Goal: Information Seeking & Learning: Learn about a topic

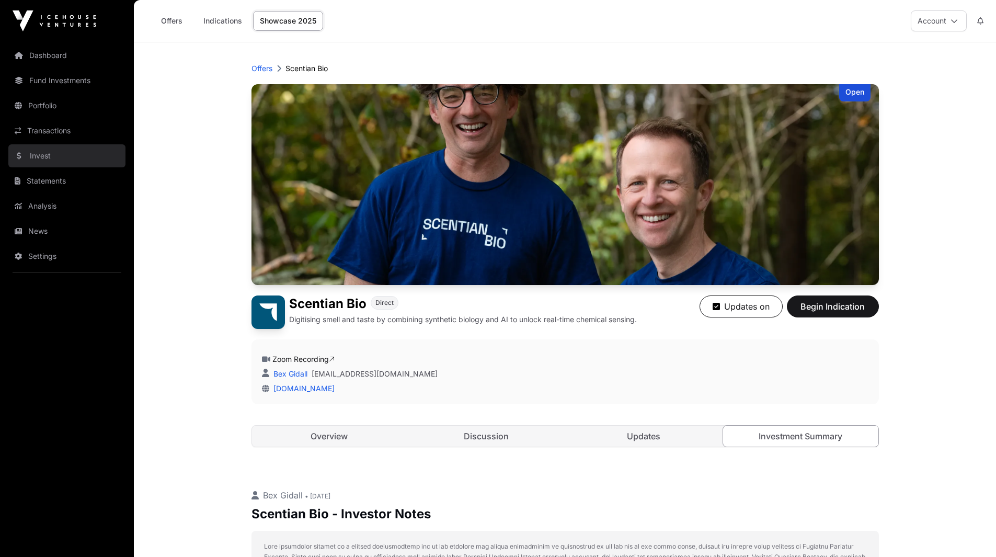
click at [44, 157] on link "Invest" at bounding box center [66, 155] width 117 height 23
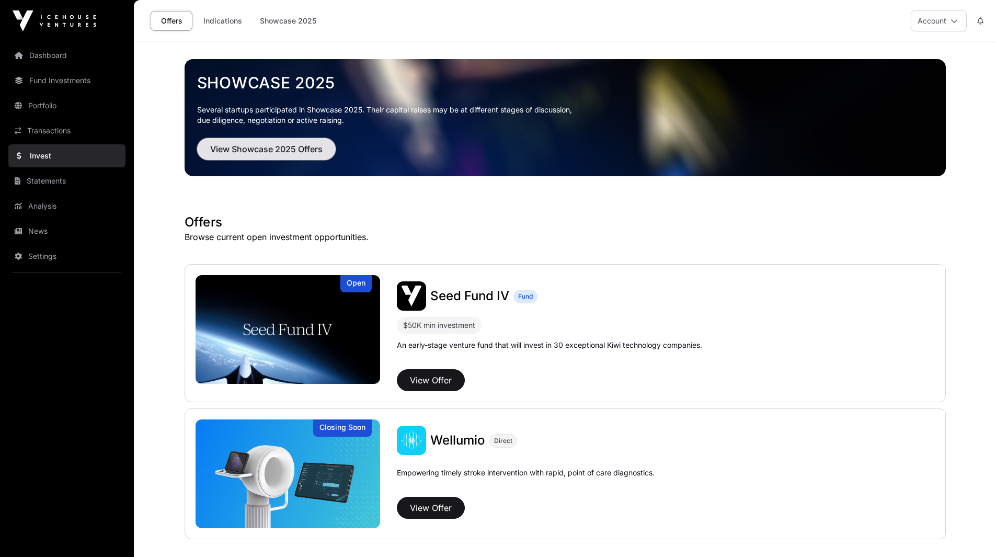
click at [282, 148] on span "View Showcase 2025 Offers" at bounding box center [266, 149] width 112 height 13
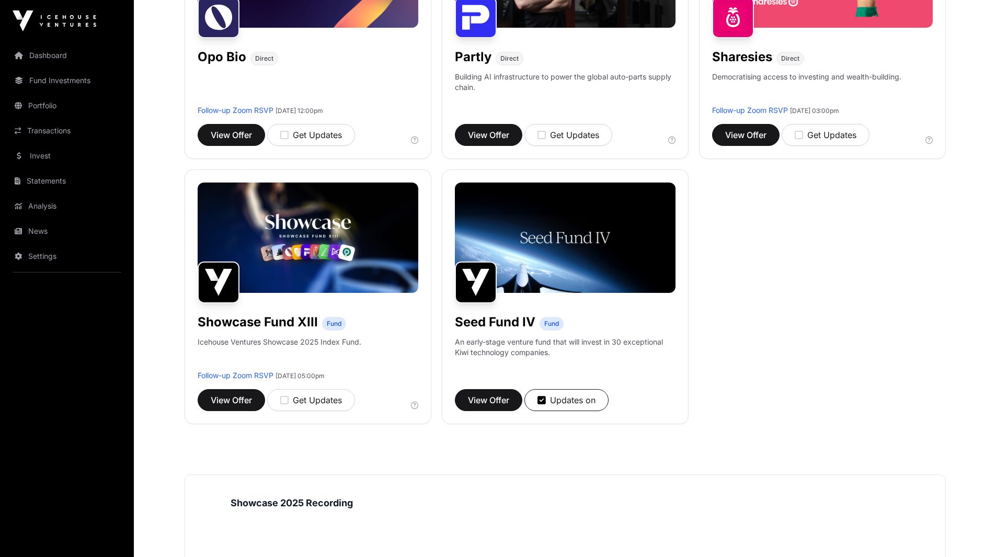
scroll to position [792, 0]
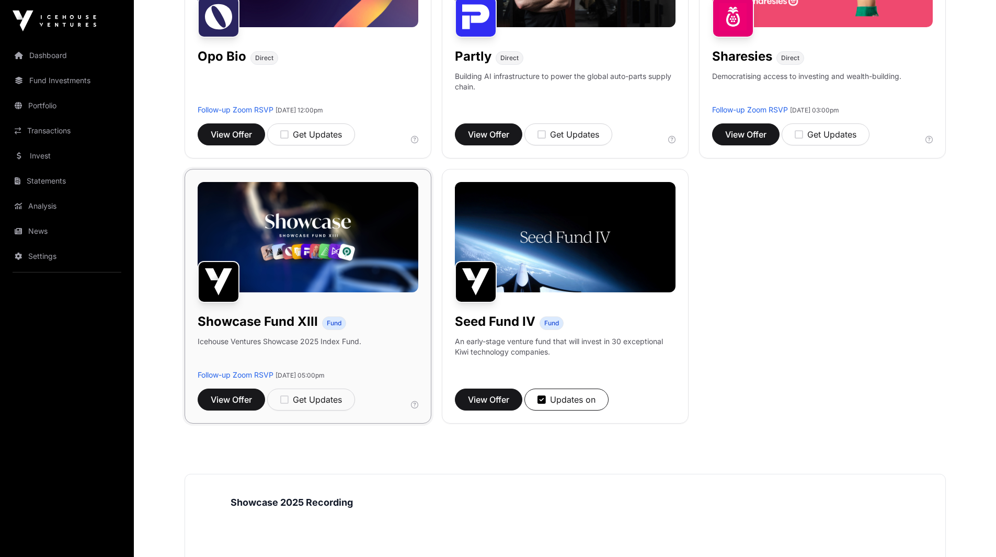
click at [285, 219] on img at bounding box center [308, 237] width 221 height 110
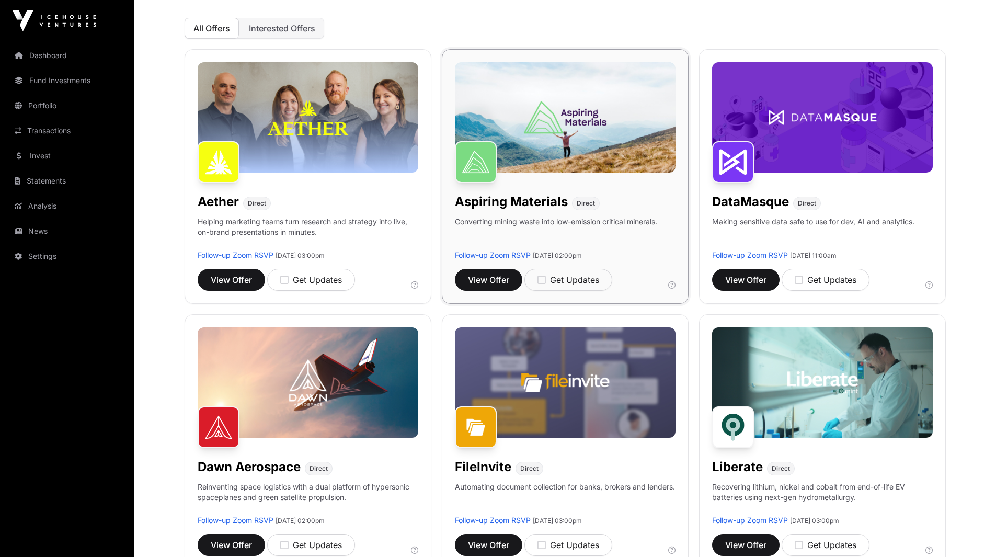
scroll to position [116, 0]
click at [391, 394] on img at bounding box center [308, 383] width 221 height 110
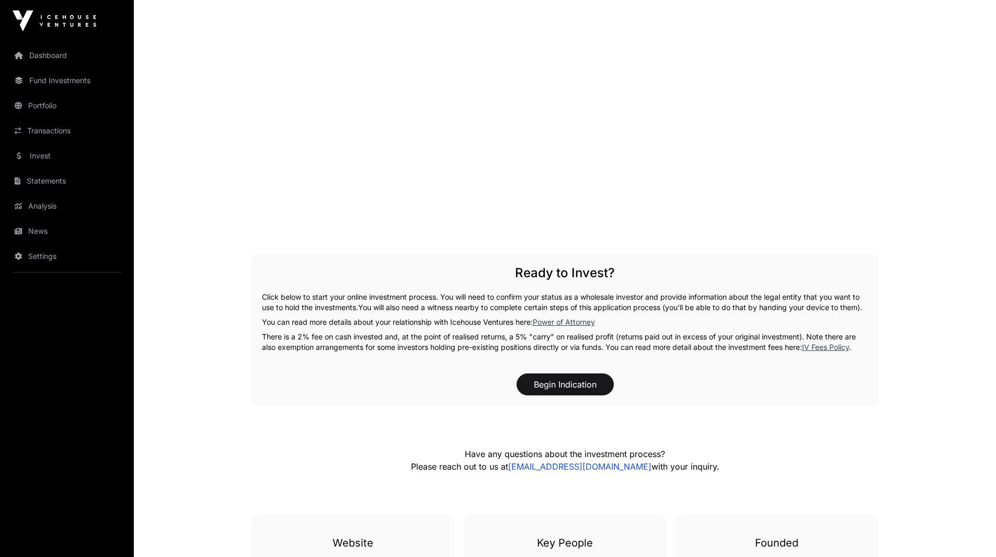
scroll to position [1428, 0]
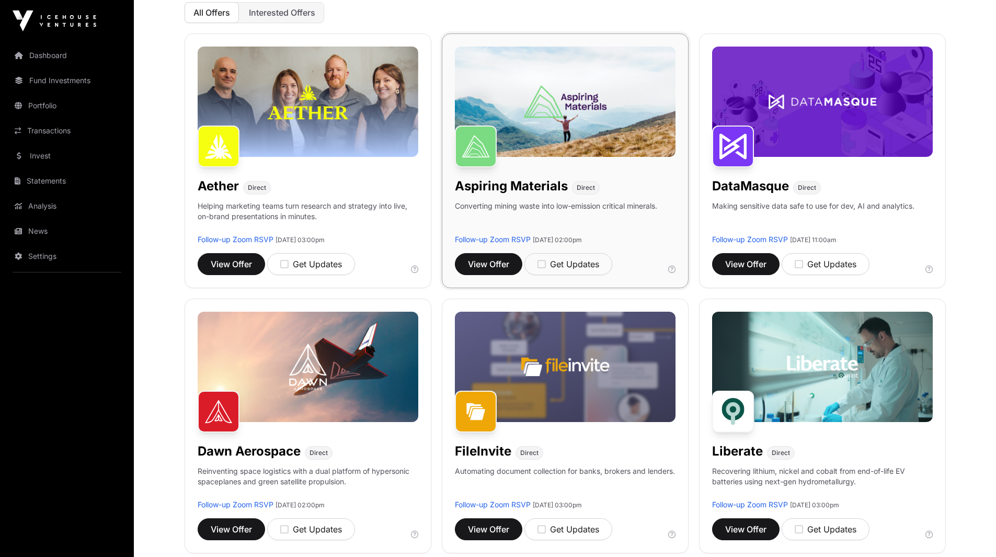
scroll to position [128, 0]
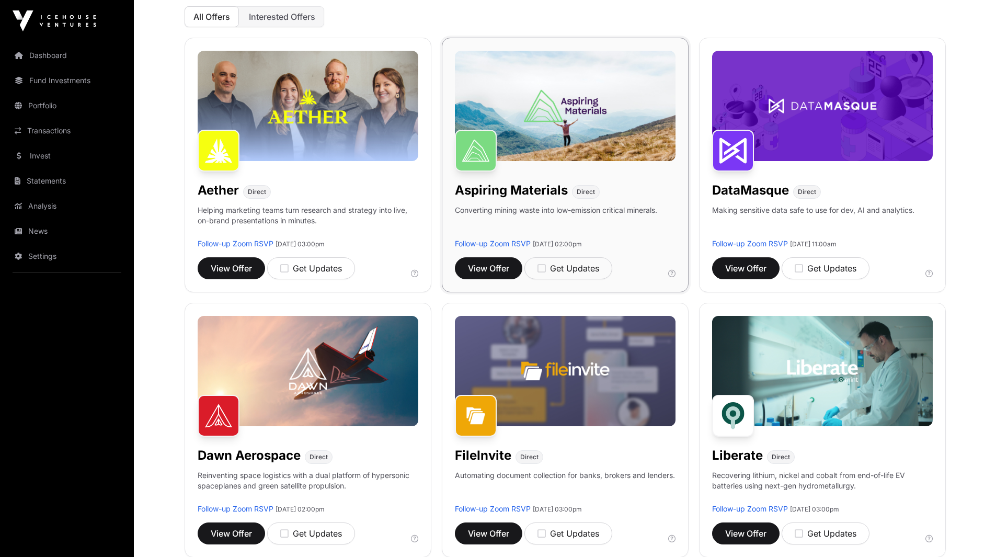
click at [565, 53] on img at bounding box center [565, 106] width 221 height 110
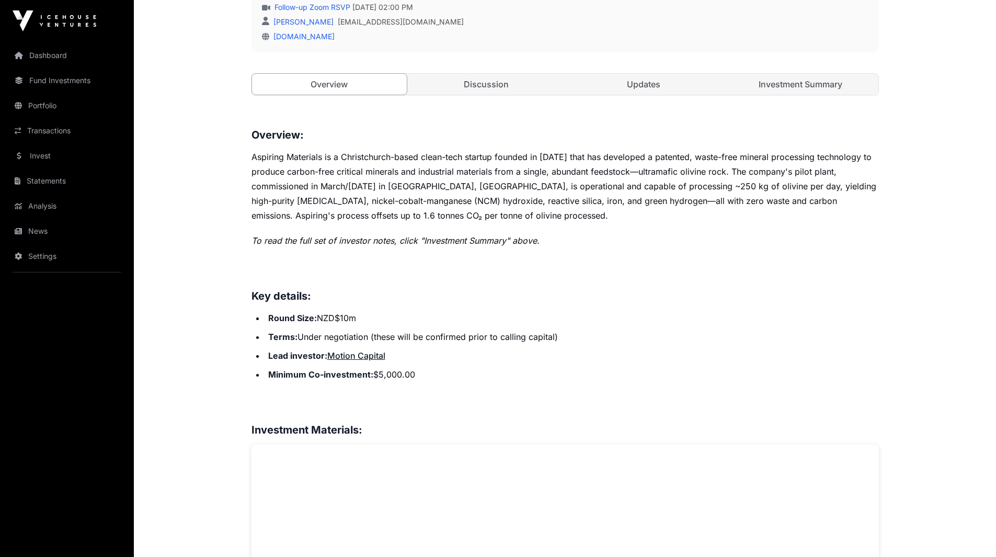
scroll to position [360, 0]
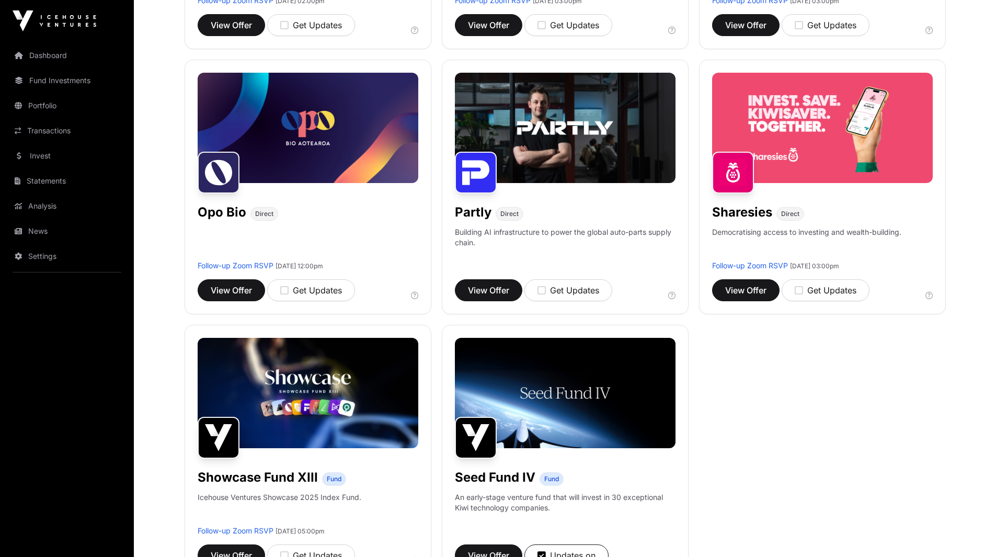
scroll to position [637, 0]
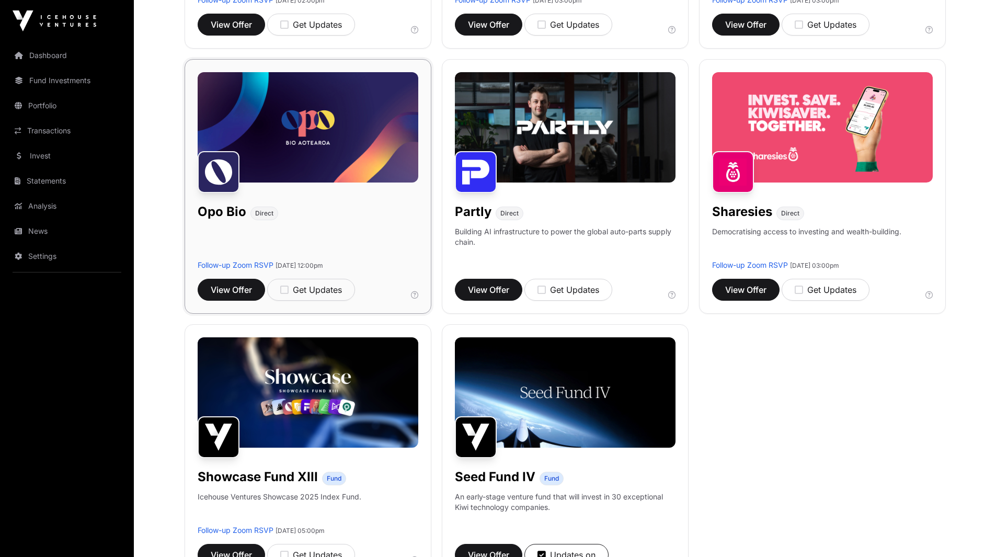
click at [309, 105] on img at bounding box center [308, 127] width 221 height 110
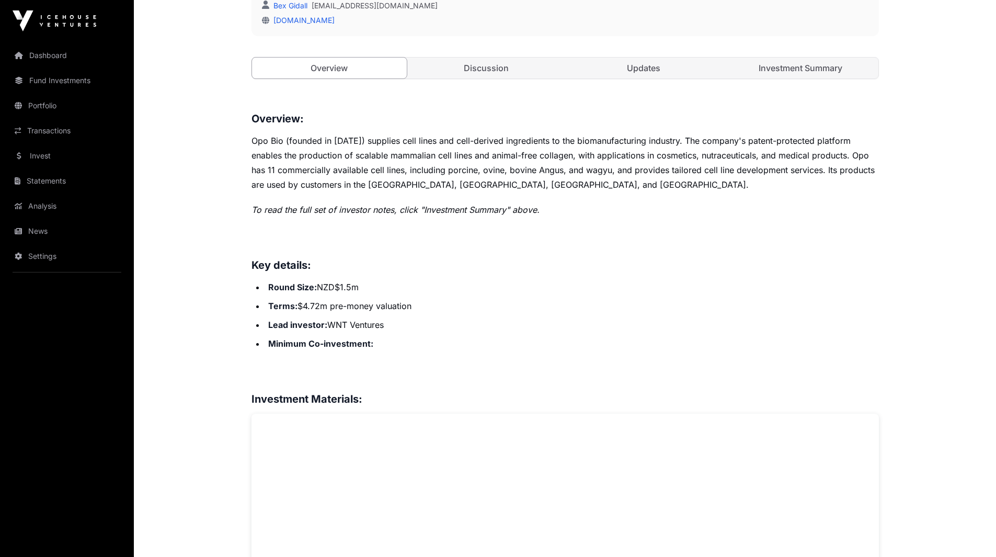
scroll to position [376, 0]
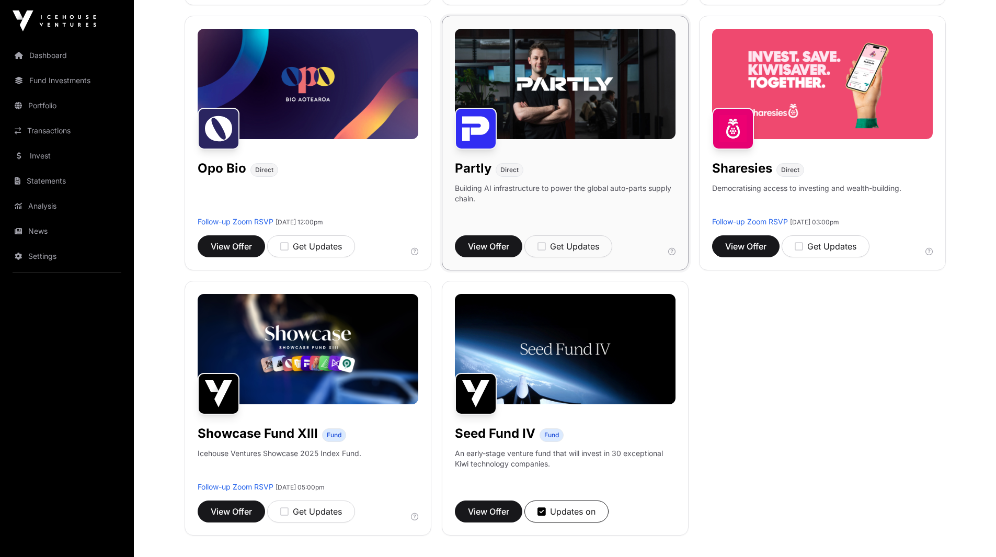
scroll to position [681, 0]
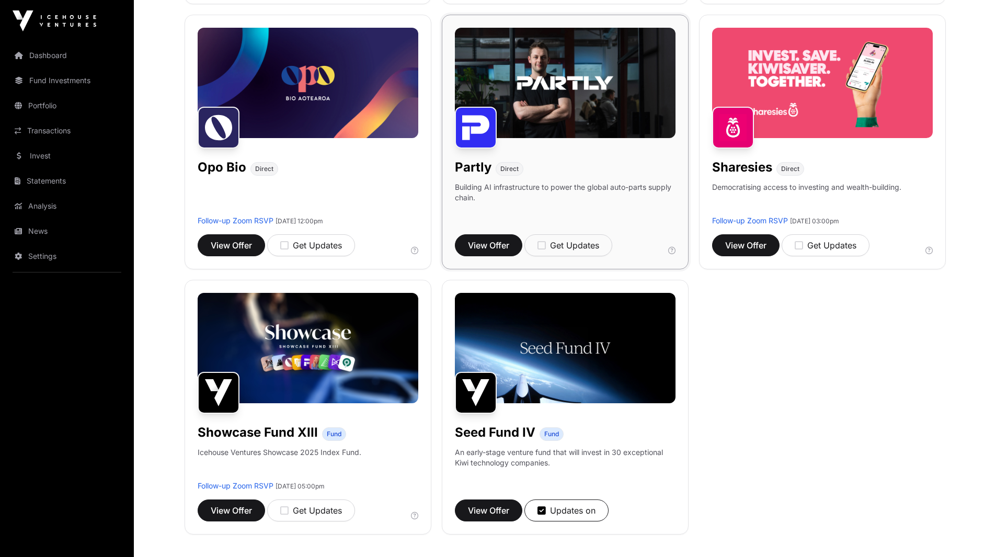
click at [585, 70] on img at bounding box center [565, 83] width 221 height 110
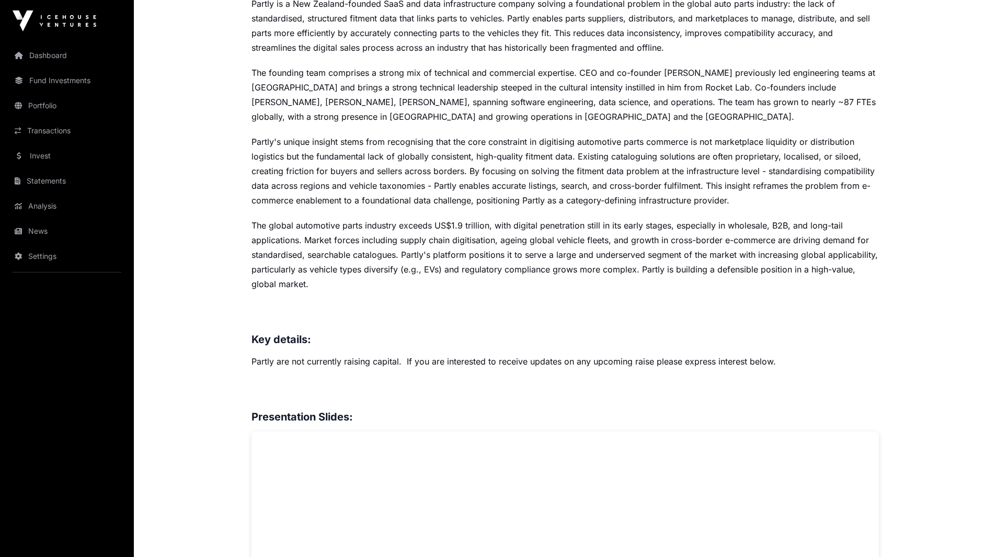
scroll to position [522, 0]
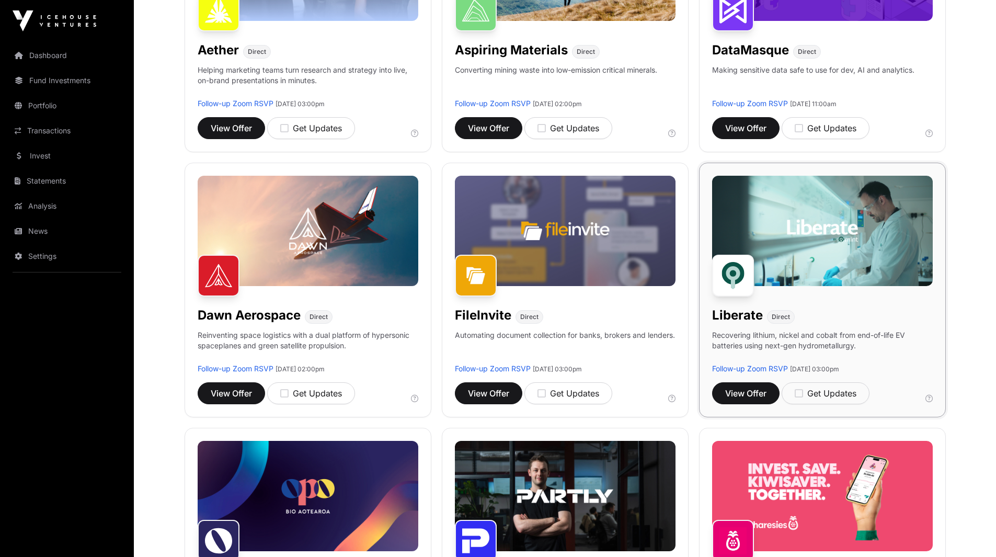
scroll to position [268, 0]
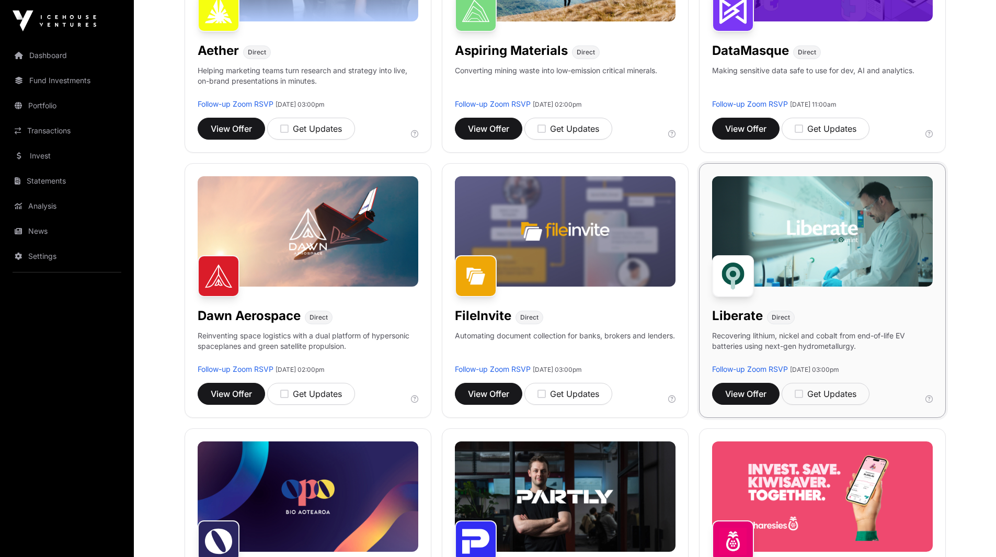
click at [767, 216] on img at bounding box center [822, 231] width 221 height 110
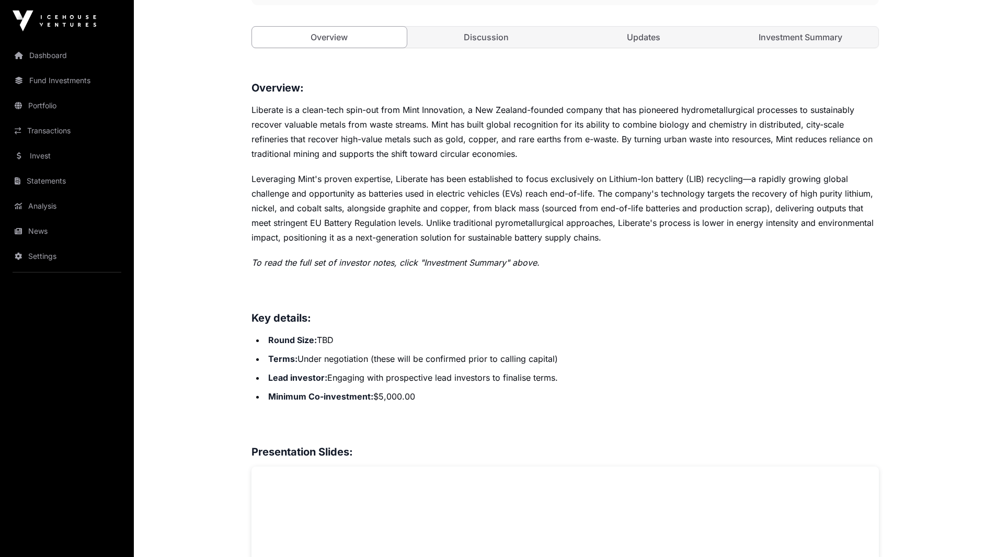
scroll to position [406, 0]
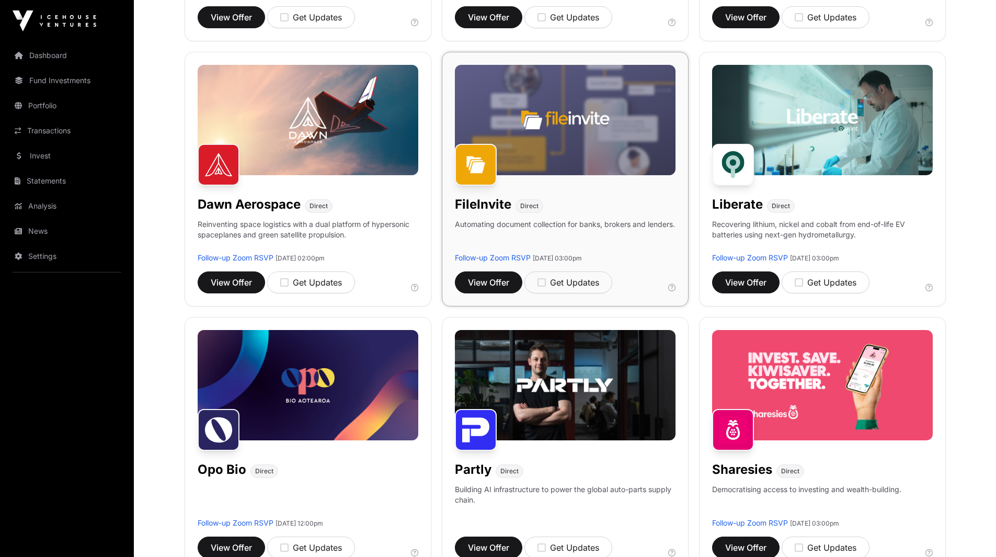
scroll to position [380, 0]
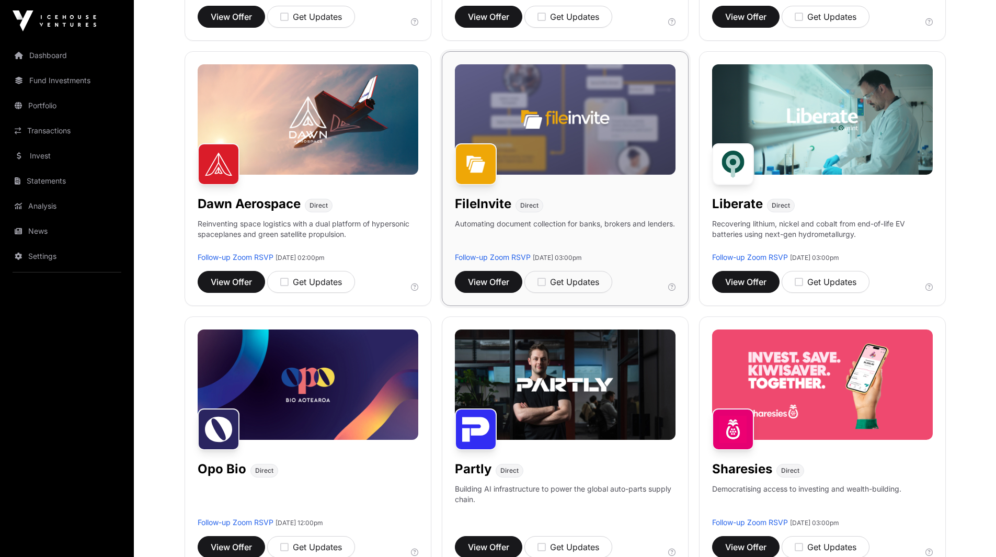
click at [631, 95] on img at bounding box center [565, 119] width 221 height 110
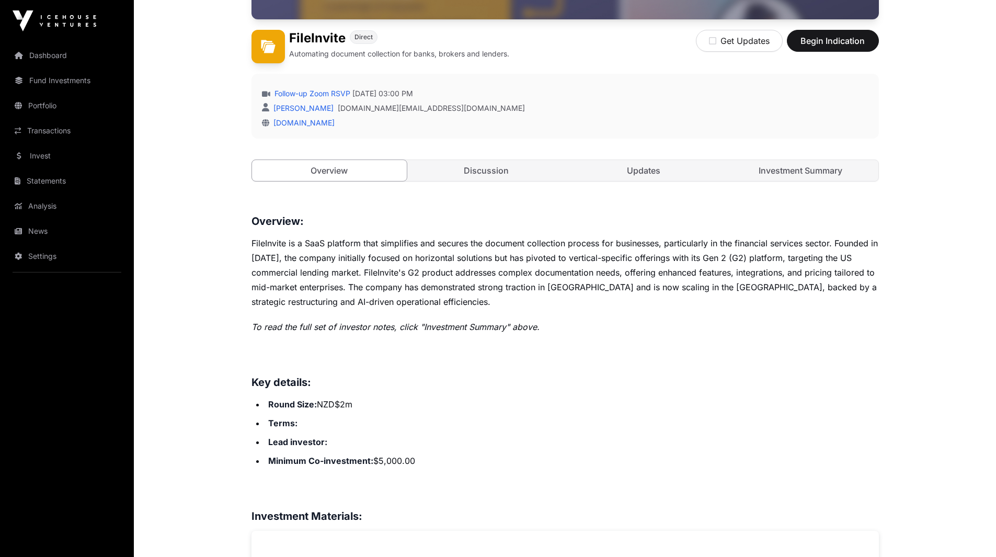
scroll to position [276, 0]
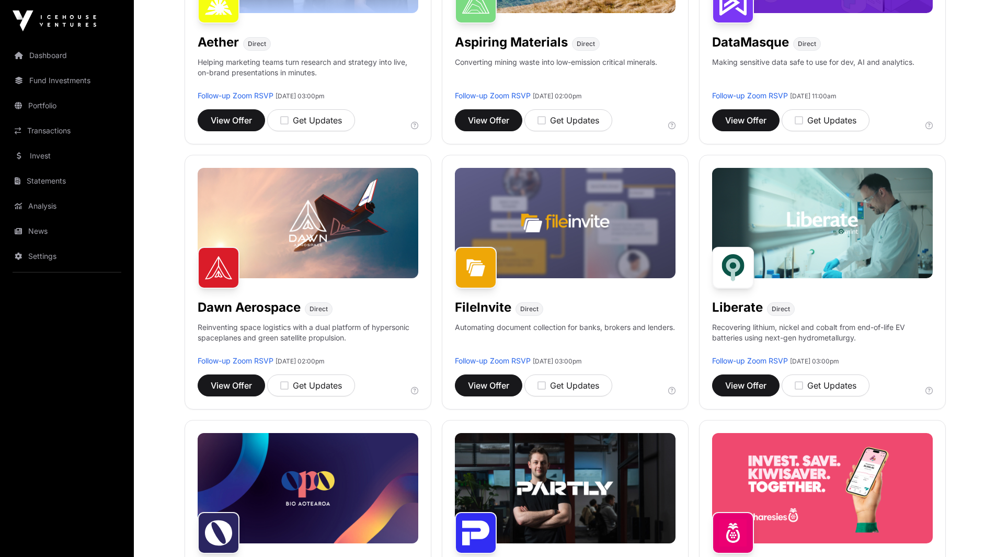
scroll to position [380, 0]
